Goal: Information Seeking & Learning: Check status

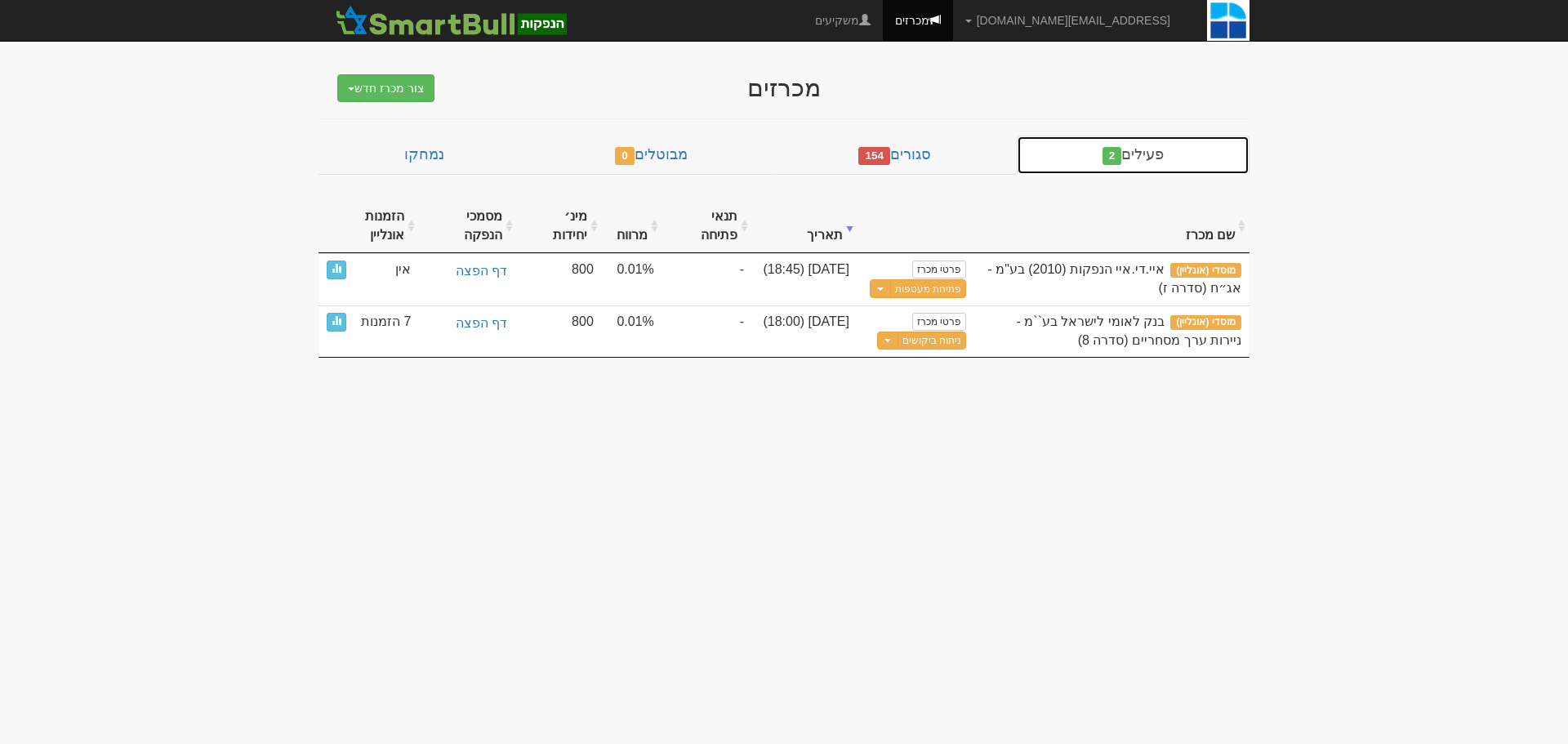
drag, startPoint x: 0, startPoint y: 0, endPoint x: 1158, endPoint y: 158, distance: 1168.7
click at [1158, 158] on link "פעילים 2" at bounding box center [1133, 156] width 233 height 40
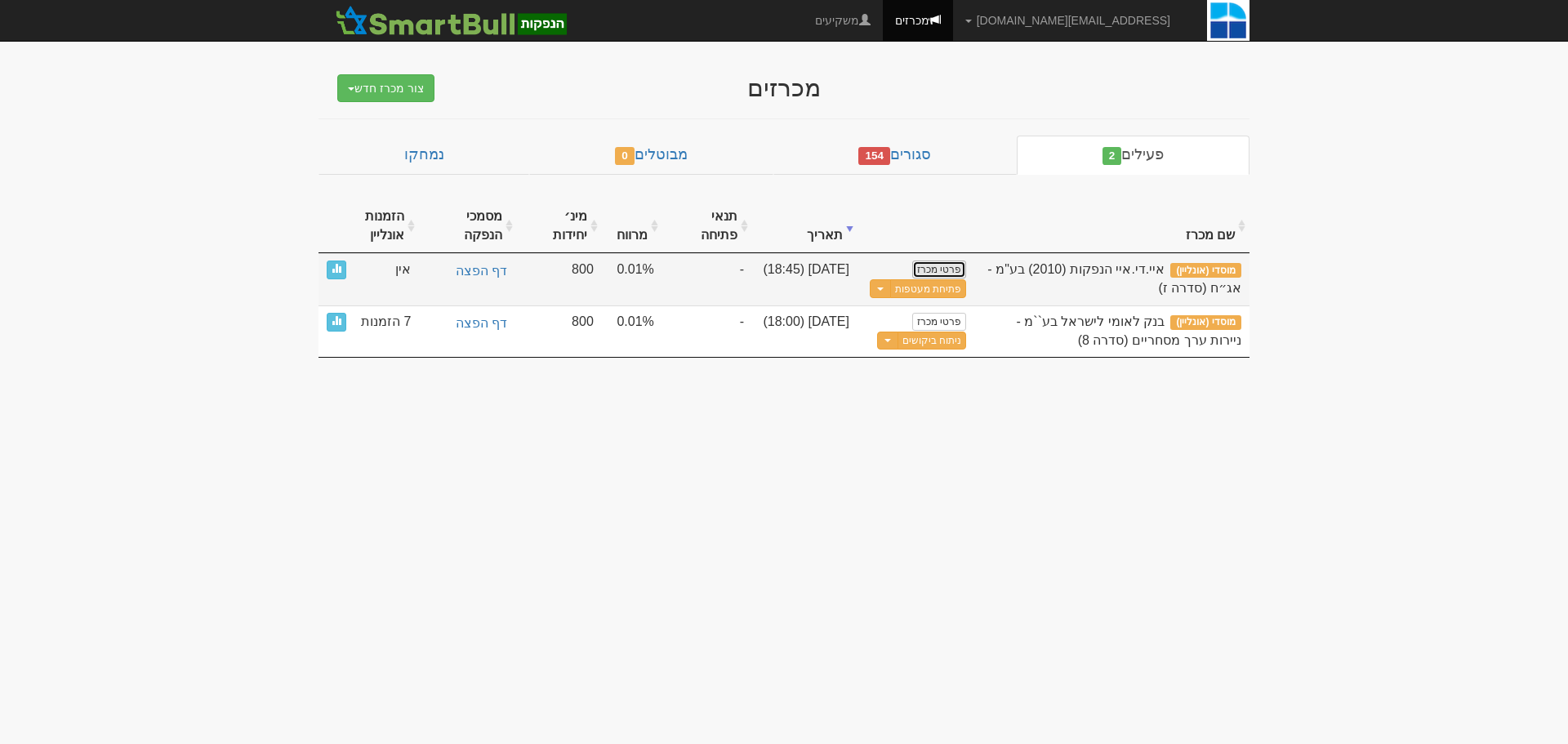
click at [948, 270] on link "פרטי מכרז" at bounding box center [939, 270] width 54 height 18
click at [882, 291] on button "Toggle Dropdown" at bounding box center [880, 289] width 21 height 19
click at [984, 286] on div "איי.די.איי הנפקות (2010) בע"מ - אג״ח (סדרה ז)" at bounding box center [1111, 280] width 259 height 38
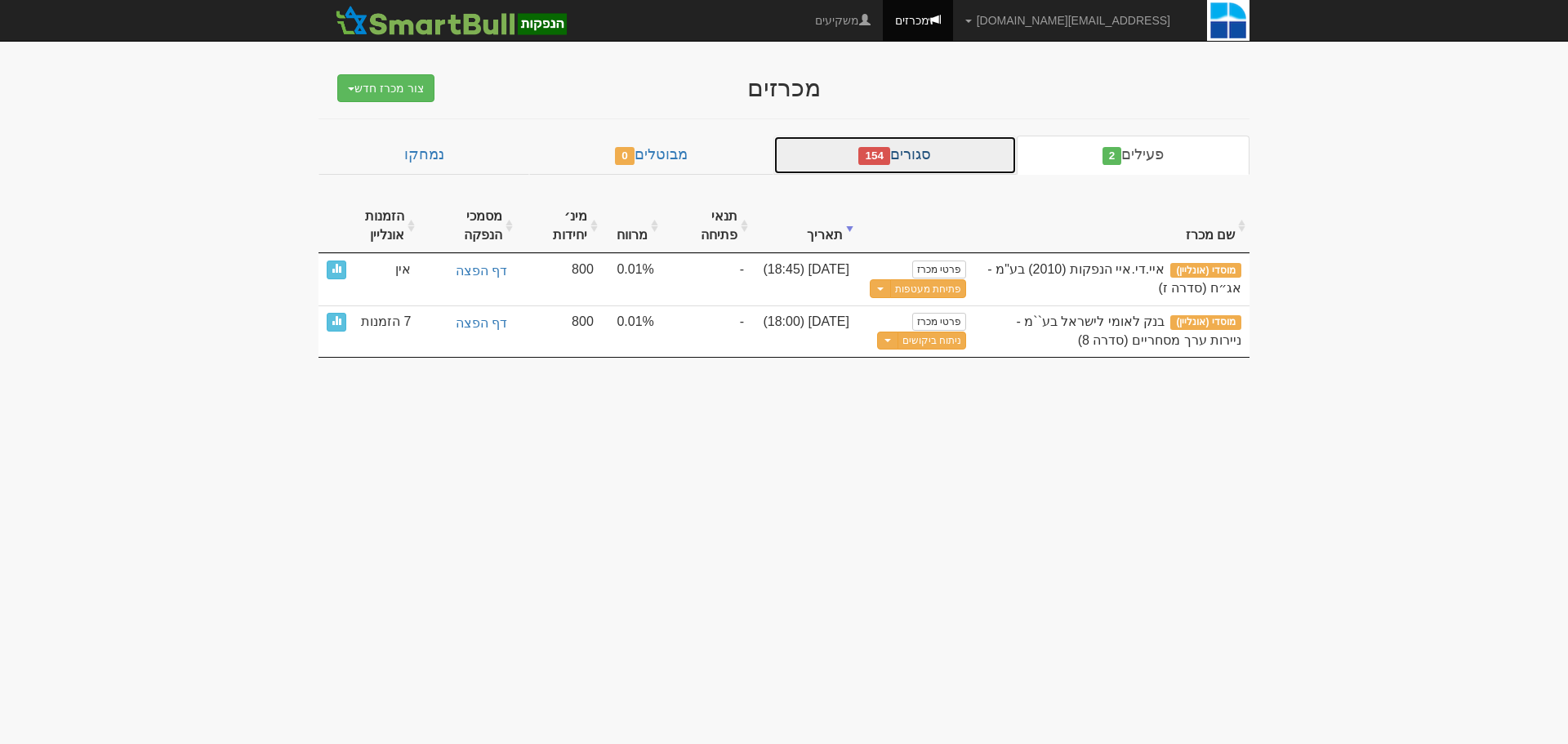
click at [943, 155] on link "סגורים 154" at bounding box center [895, 156] width 244 height 40
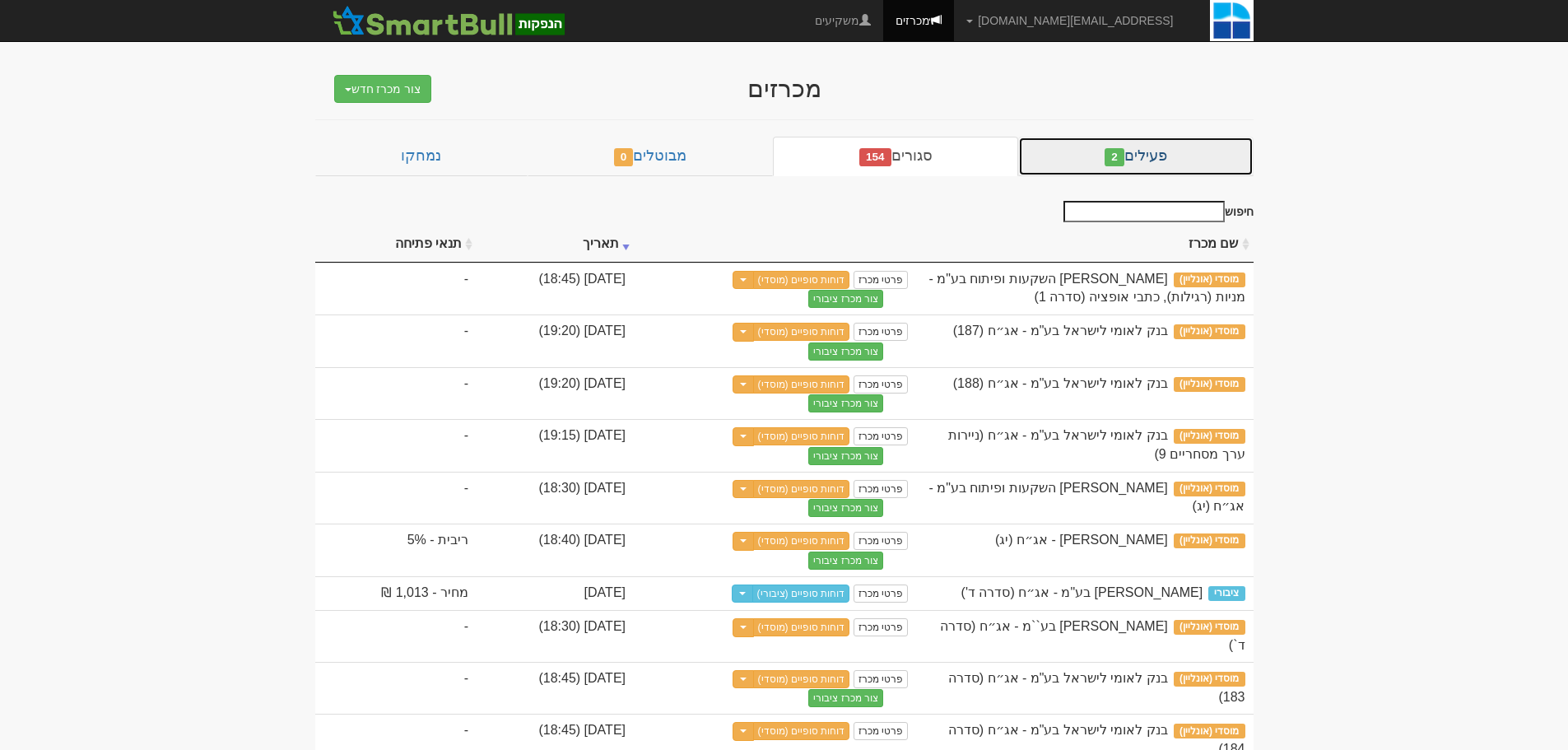
click at [1066, 164] on link "פעילים 2" at bounding box center [1135, 157] width 235 height 40
